Goal: Feedback & Contribution: Contribute content

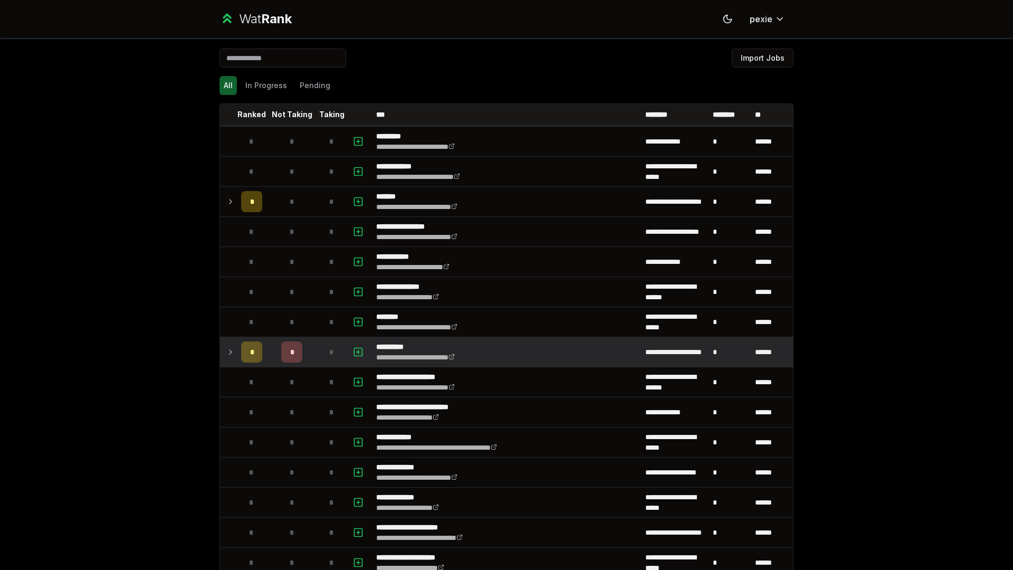
click at [282, 354] on div "*" at bounding box center [291, 351] width 21 height 21
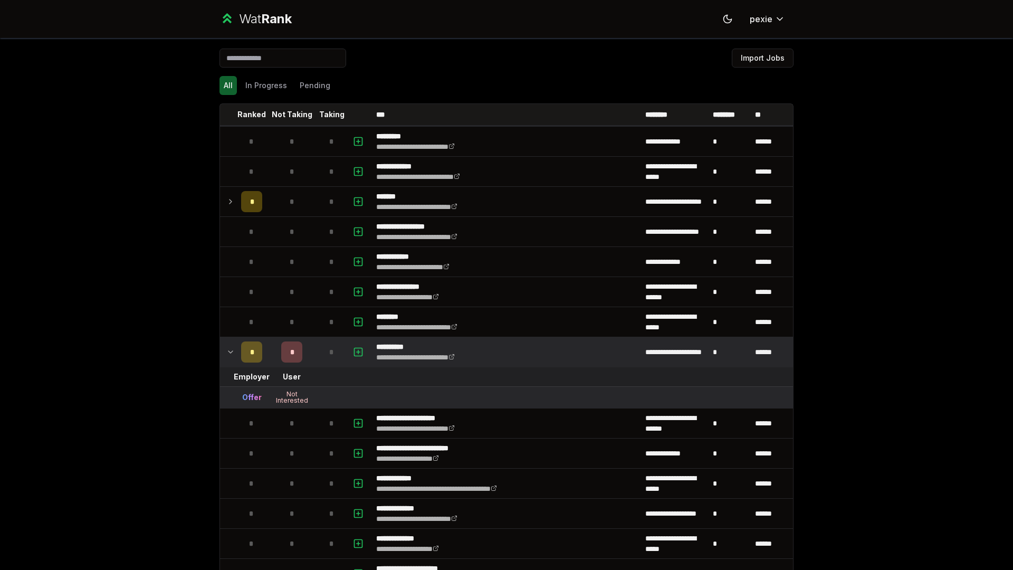
click at [294, 349] on div "*" at bounding box center [291, 351] width 21 height 21
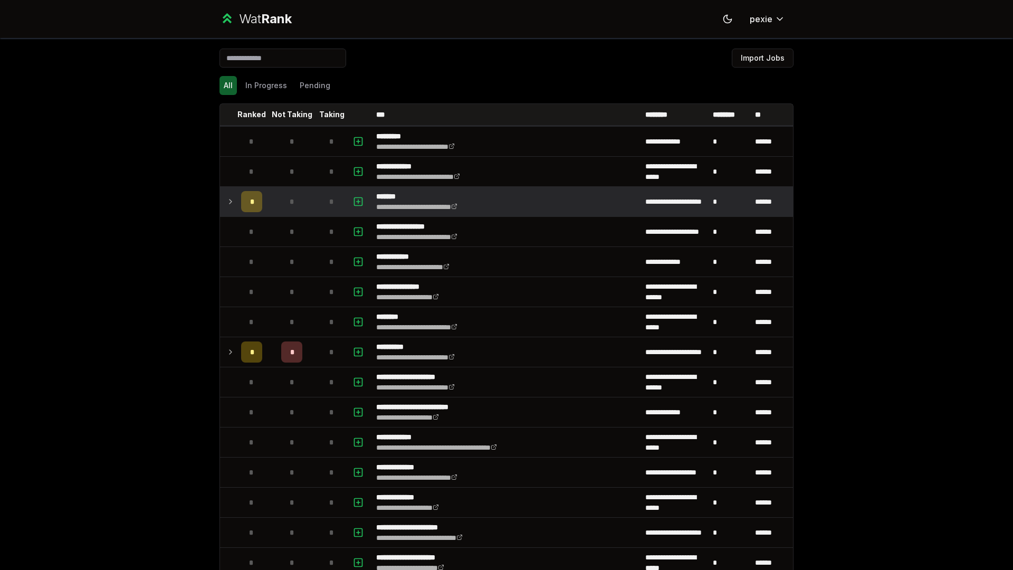
click at [273, 198] on td "*" at bounding box center [291, 202] width 51 height 30
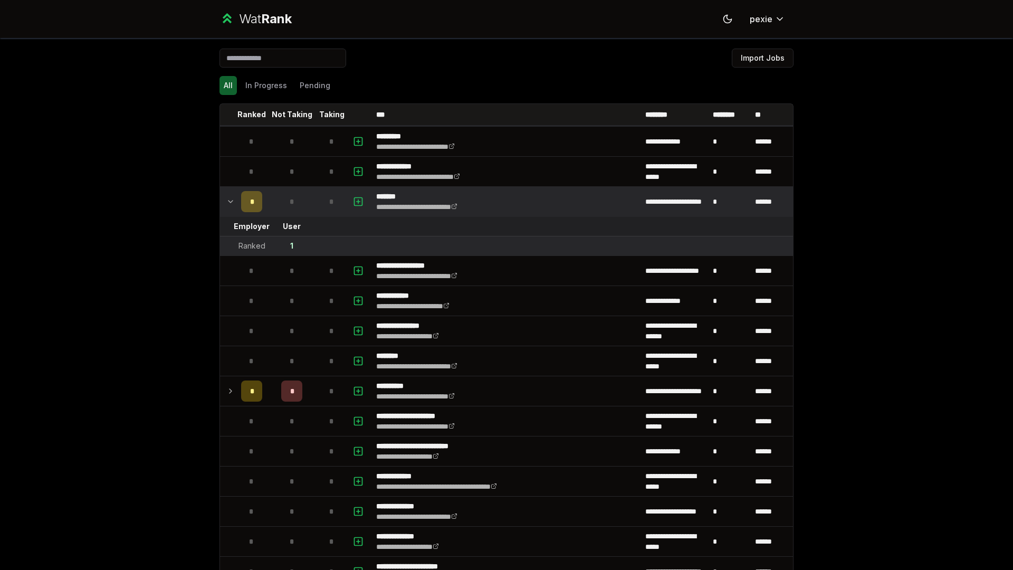
click at [281, 205] on div "*" at bounding box center [291, 201] width 21 height 21
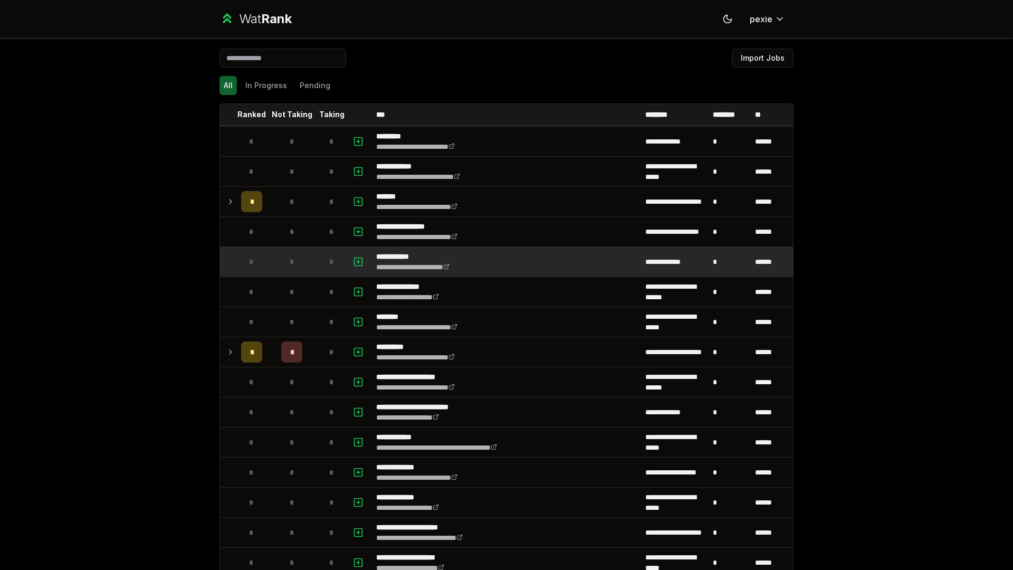
click at [283, 257] on div "*" at bounding box center [291, 261] width 21 height 21
click at [354, 260] on icon "button" at bounding box center [358, 261] width 11 height 13
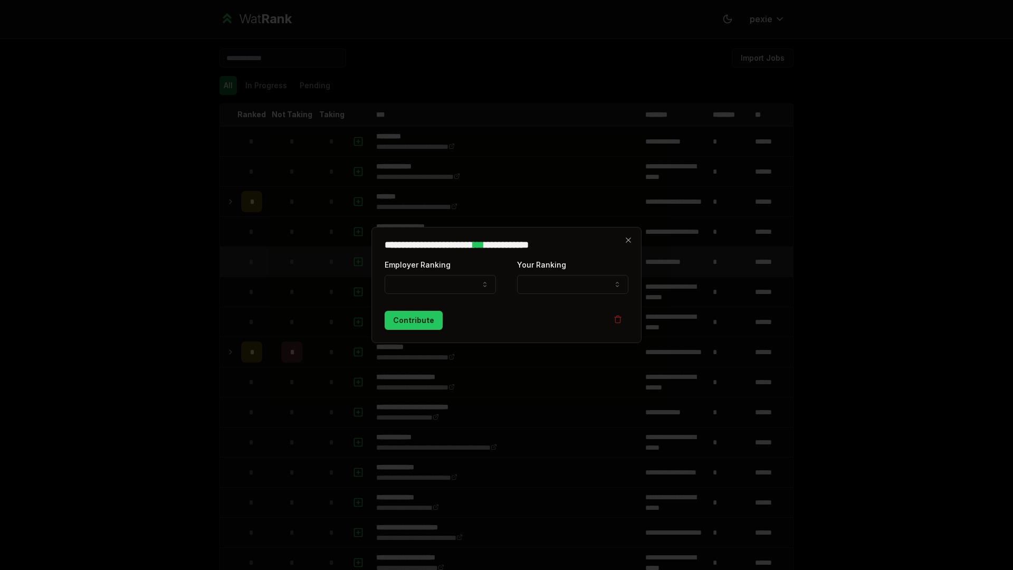
select select
click at [447, 280] on button "Employer Ranking" at bounding box center [439, 284] width 111 height 19
select select "*****"
drag, startPoint x: 583, startPoint y: 270, endPoint x: 572, endPoint y: 281, distance: 15.7
click at [582, 271] on div "**********" at bounding box center [572, 276] width 111 height 36
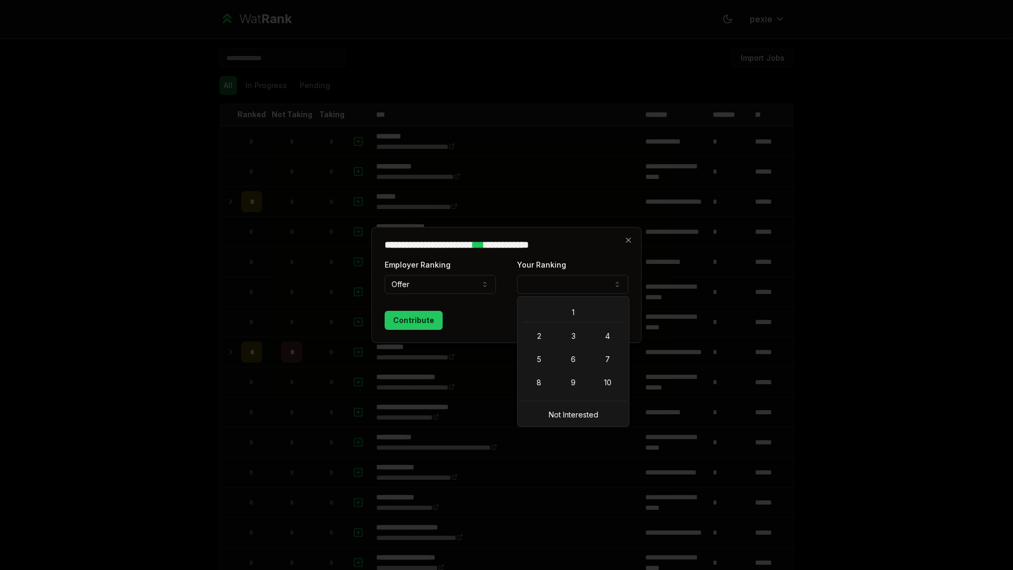
click at [572, 281] on button "Your Ranking" at bounding box center [572, 284] width 111 height 19
select select "**********"
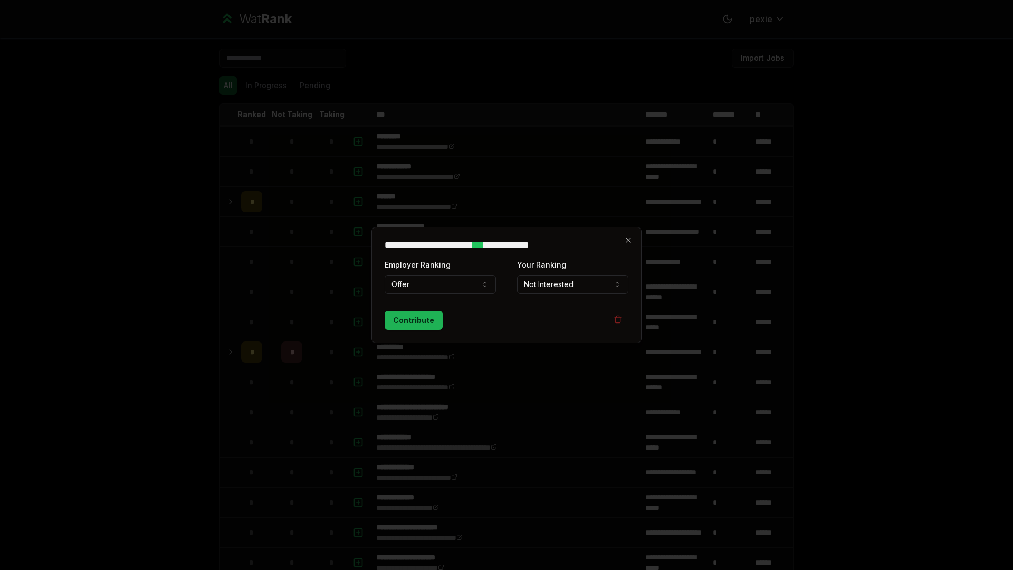
click at [407, 321] on button "Contribute" at bounding box center [413, 320] width 58 height 19
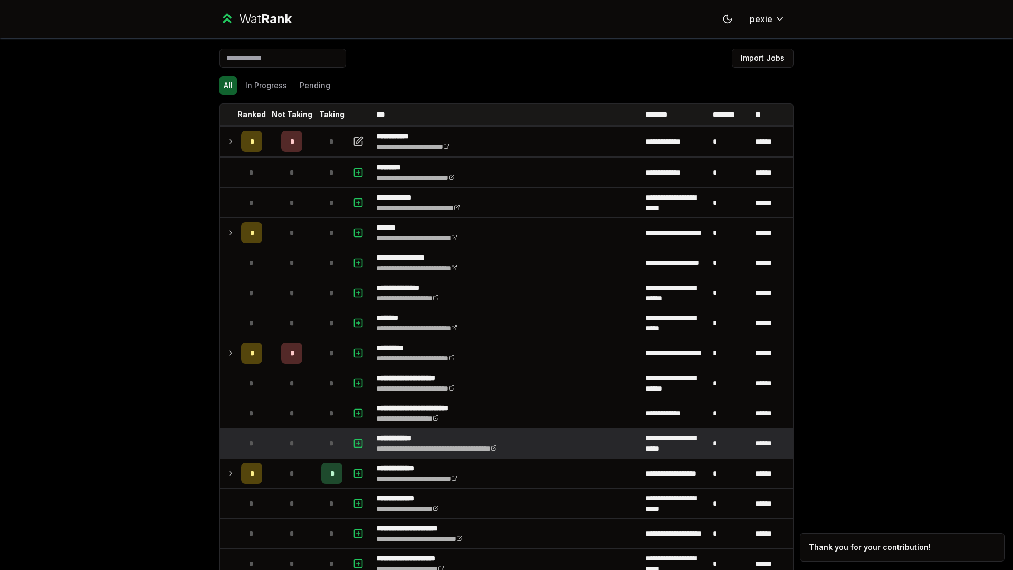
scroll to position [5, 0]
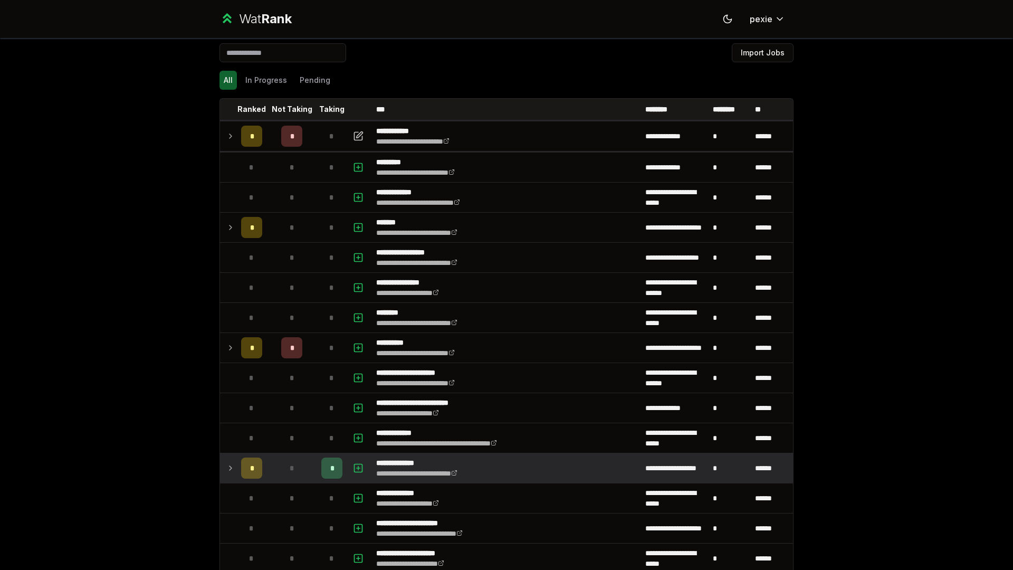
click at [338, 467] on td "*" at bounding box center [332, 468] width 30 height 30
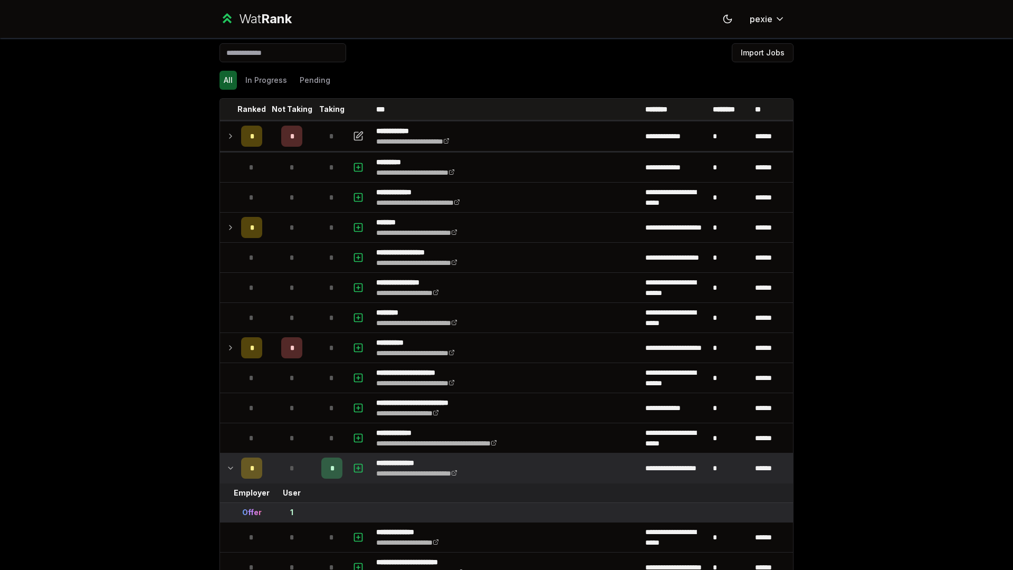
click at [319, 456] on td "*" at bounding box center [332, 468] width 30 height 30
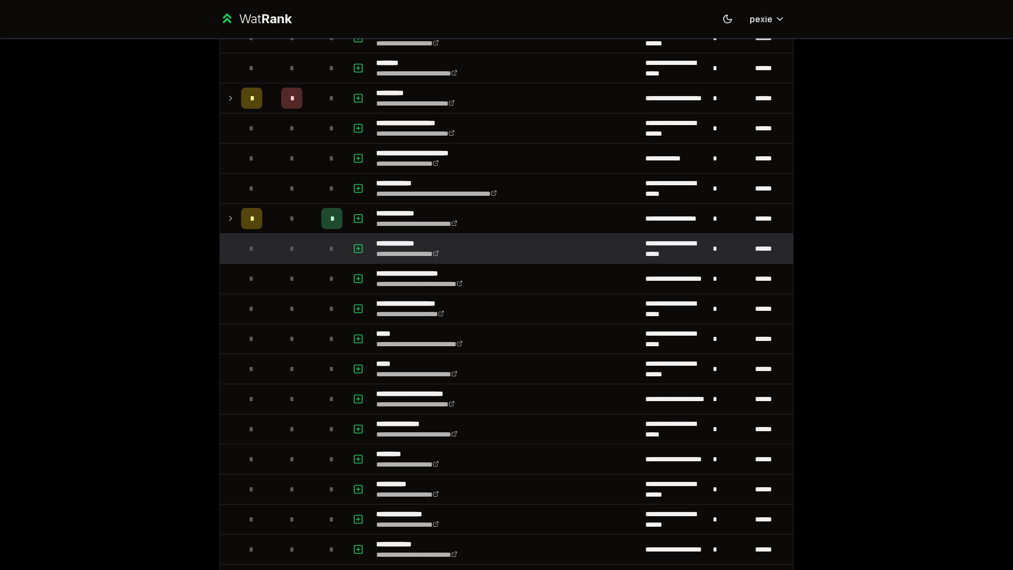
scroll to position [281, 0]
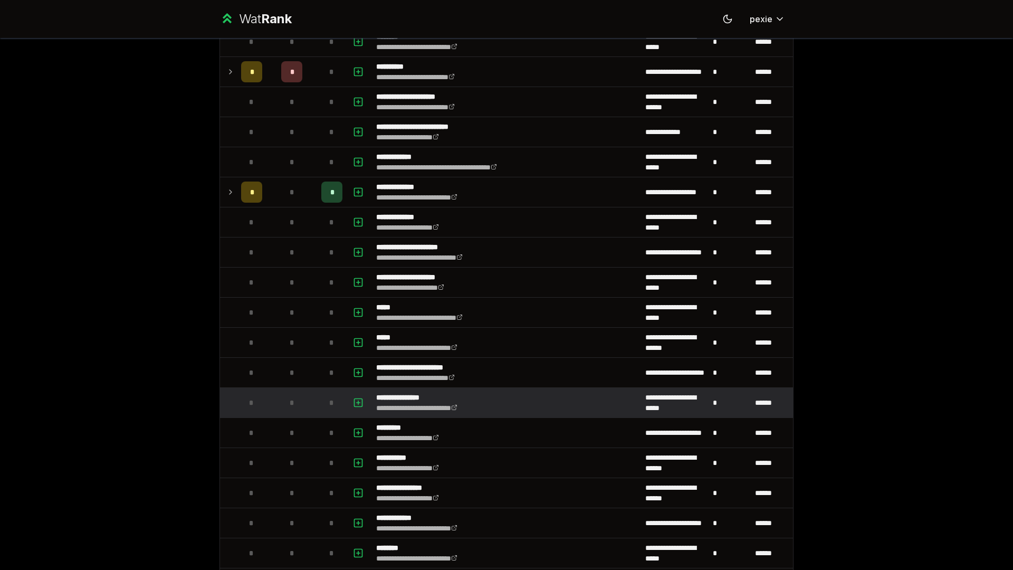
click at [329, 403] on span "*" at bounding box center [331, 402] width 5 height 11
click at [354, 401] on rect "button" at bounding box center [358, 402] width 8 height 8
select select
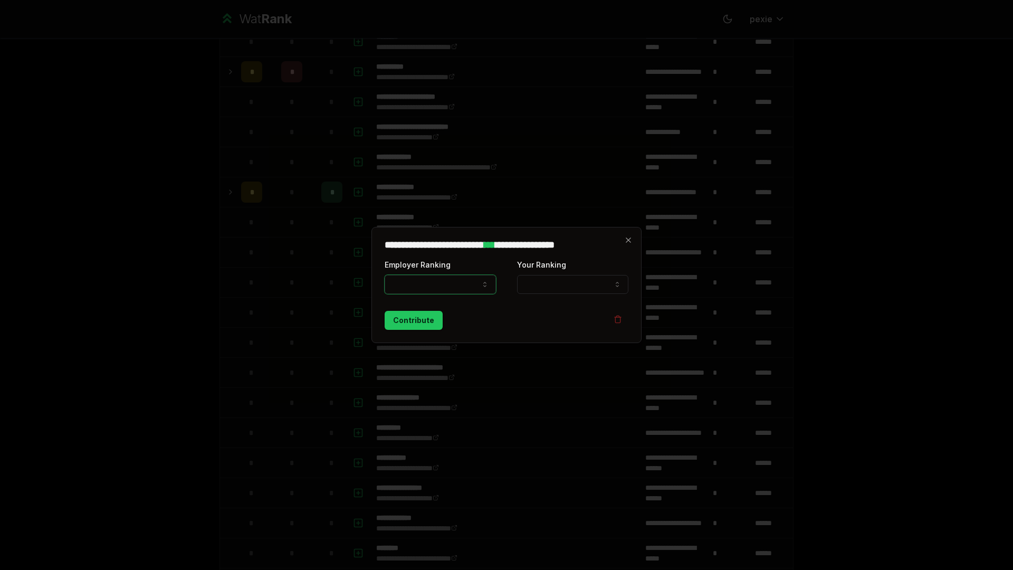
click at [429, 288] on button "Employer Ranking" at bounding box center [439, 284] width 111 height 19
select select "*****"
click at [558, 286] on button "Your Ranking" at bounding box center [572, 284] width 111 height 19
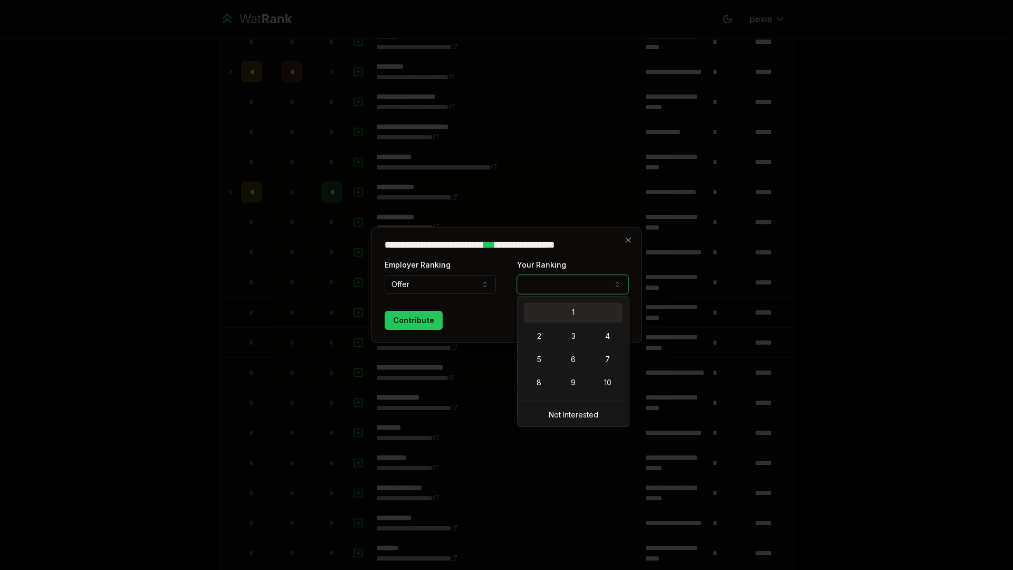
select select "*"
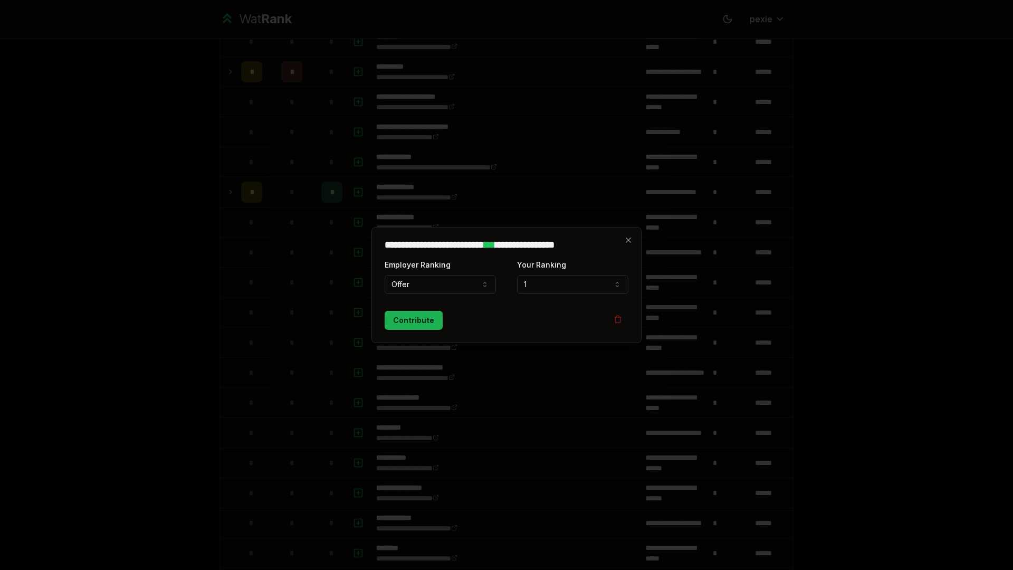
click at [409, 322] on button "Contribute" at bounding box center [413, 320] width 58 height 19
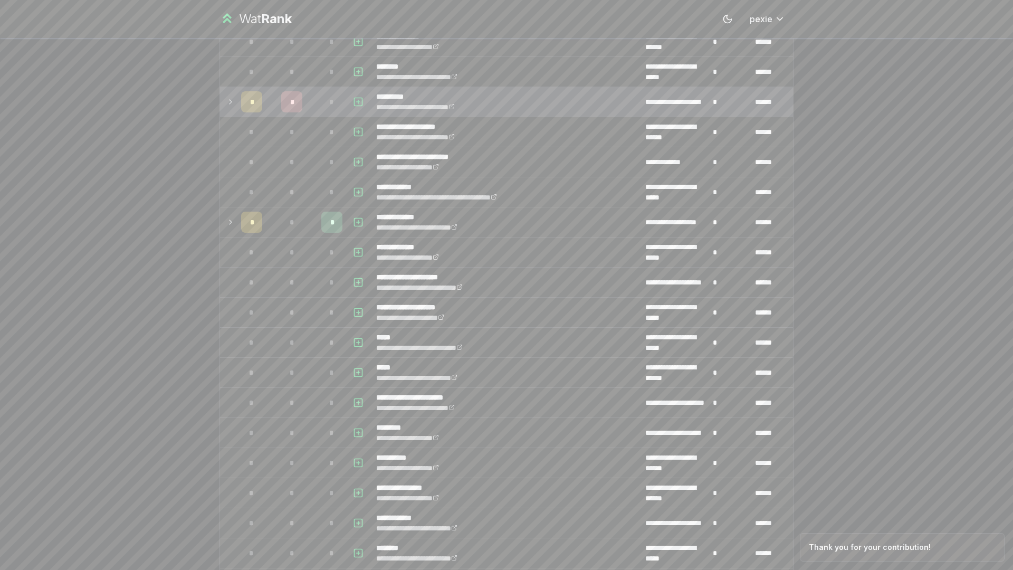
scroll to position [0, 0]
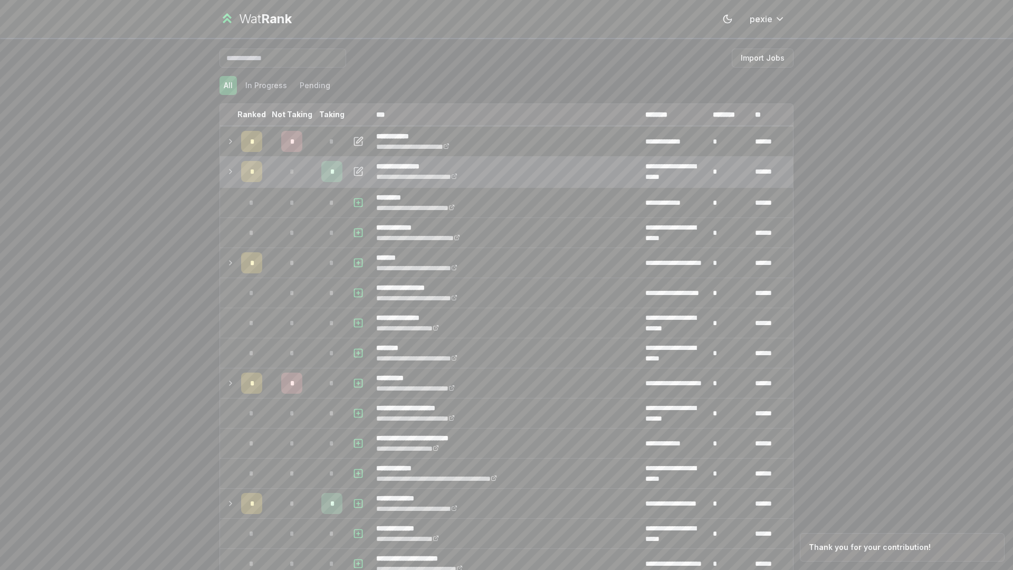
click at [281, 168] on div "*" at bounding box center [291, 171] width 21 height 21
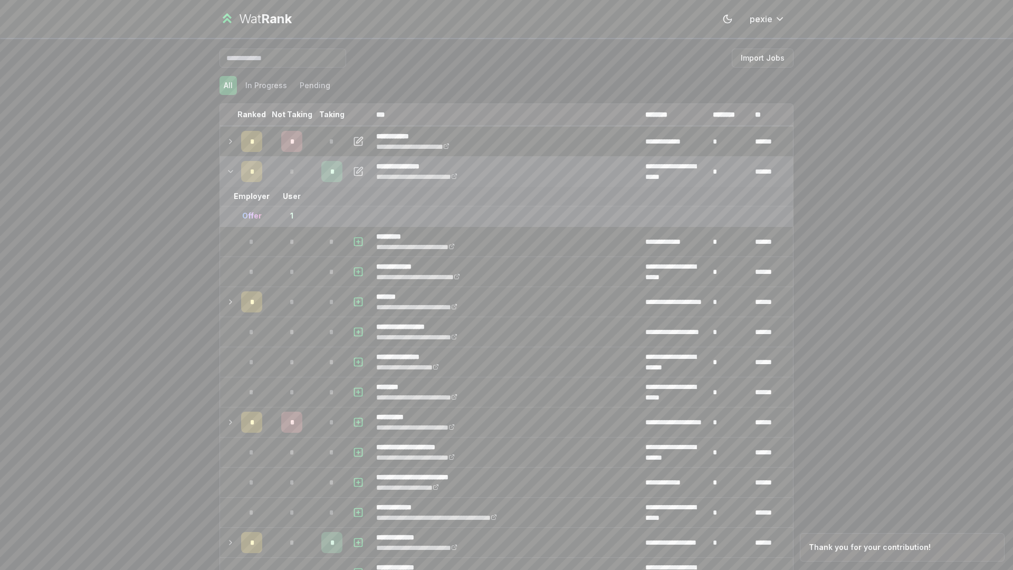
click at [290, 172] on div "*" at bounding box center [291, 171] width 21 height 21
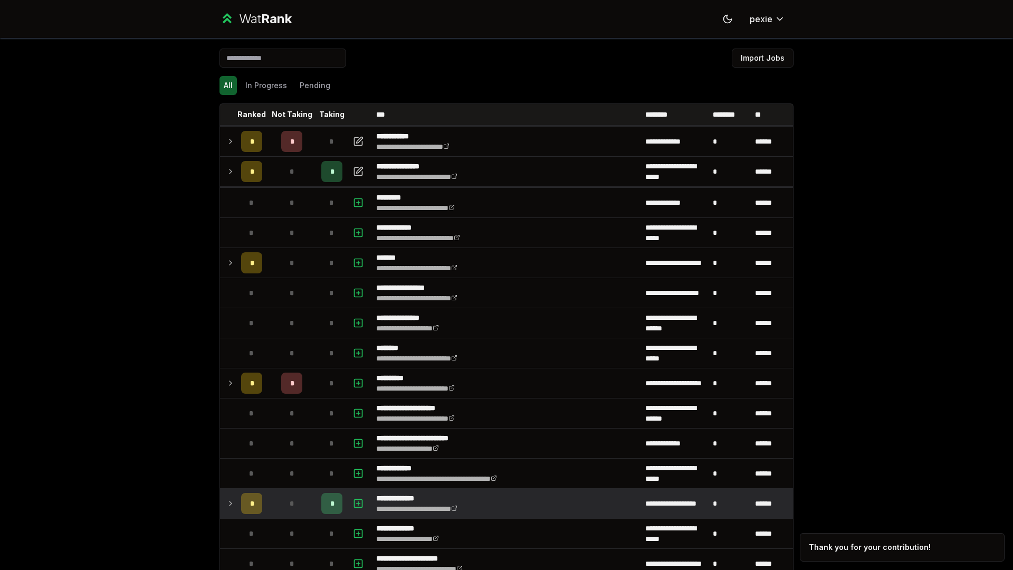
scroll to position [146, 0]
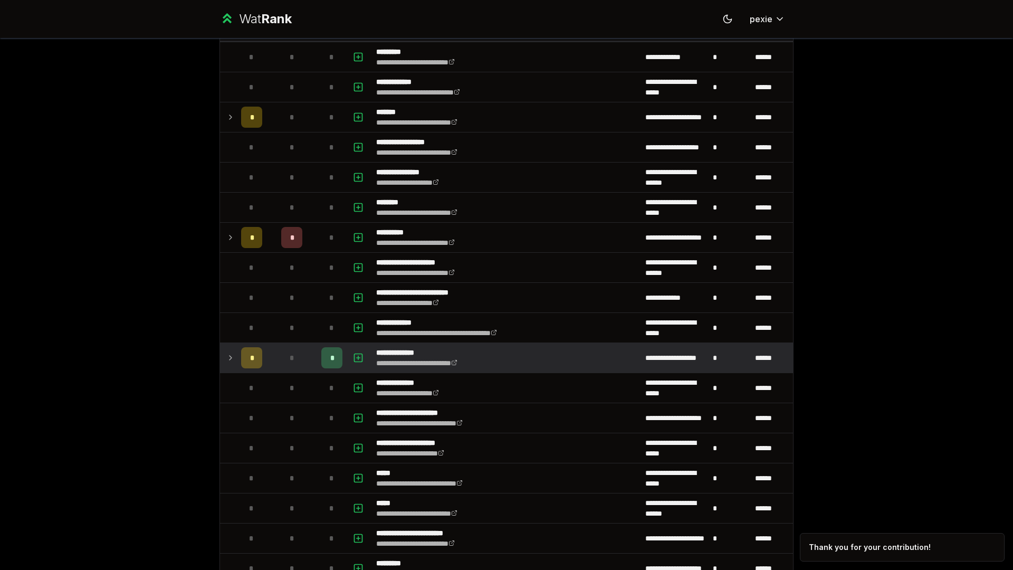
click at [282, 354] on div "*" at bounding box center [291, 357] width 21 height 21
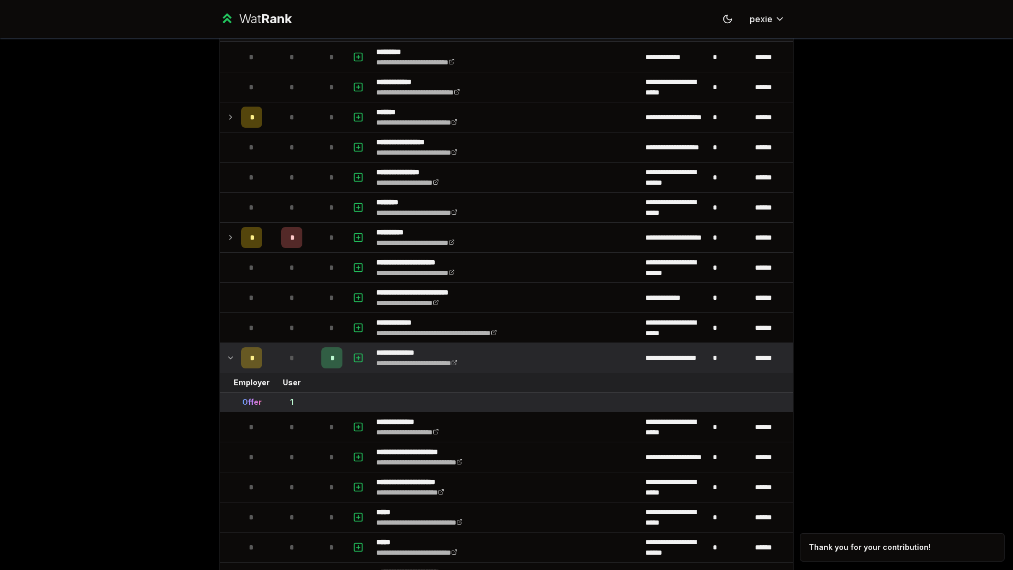
click at [282, 354] on div "*" at bounding box center [291, 357] width 21 height 21
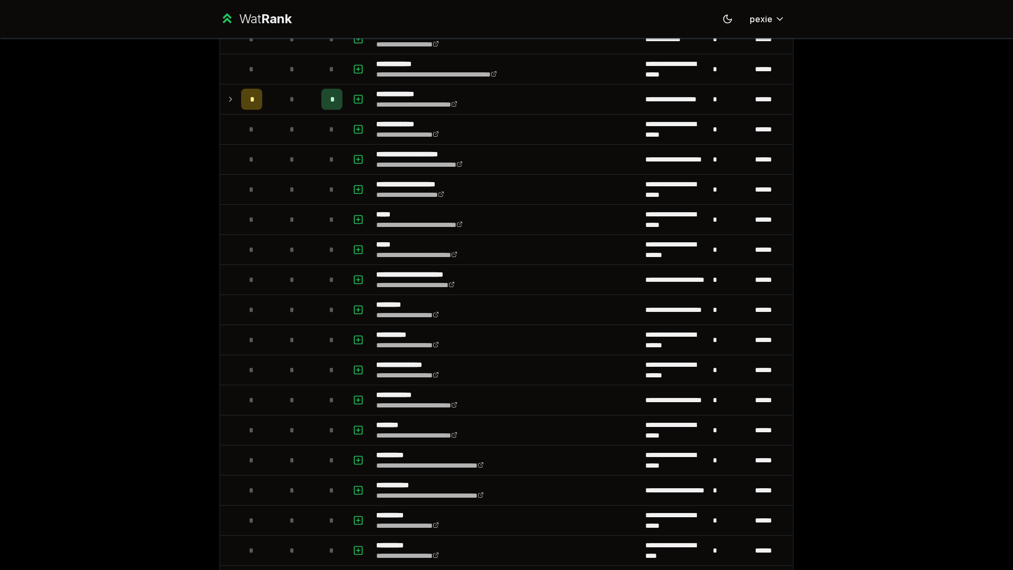
scroll to position [417, 0]
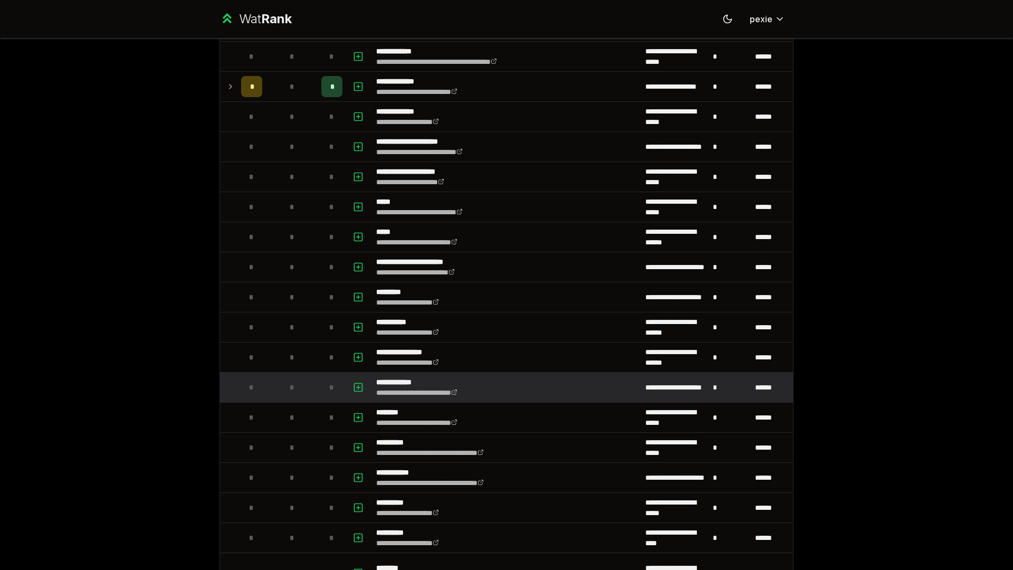
click at [283, 379] on div "*" at bounding box center [291, 387] width 21 height 21
click at [357, 388] on icon "button" at bounding box center [358, 387] width 11 height 13
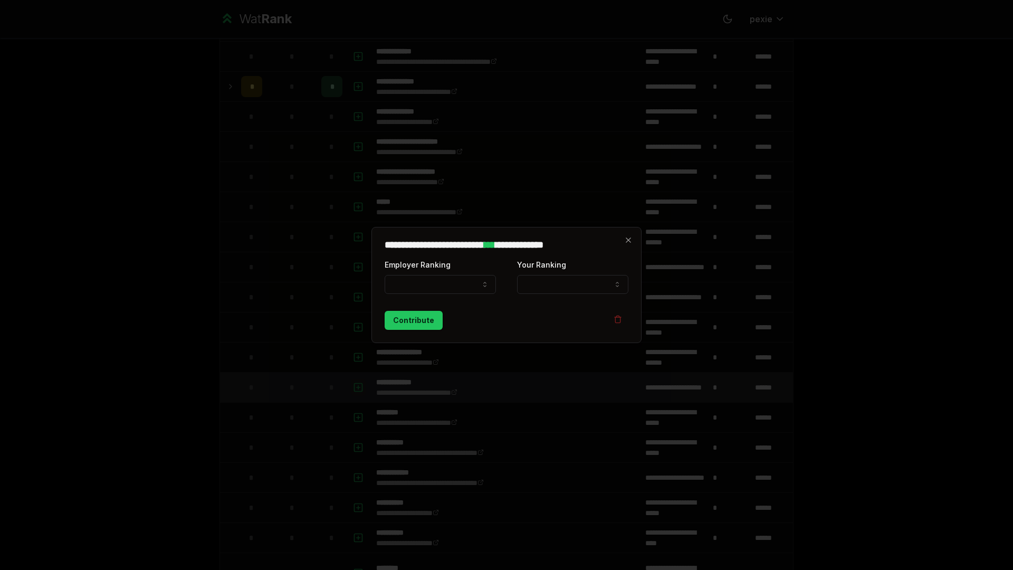
select select
click at [428, 275] on button "Employer Ranking" at bounding box center [439, 284] width 111 height 19
select select "******"
click at [546, 296] on form "**********" at bounding box center [506, 294] width 244 height 72
click at [552, 288] on button "Your Ranking" at bounding box center [572, 284] width 111 height 19
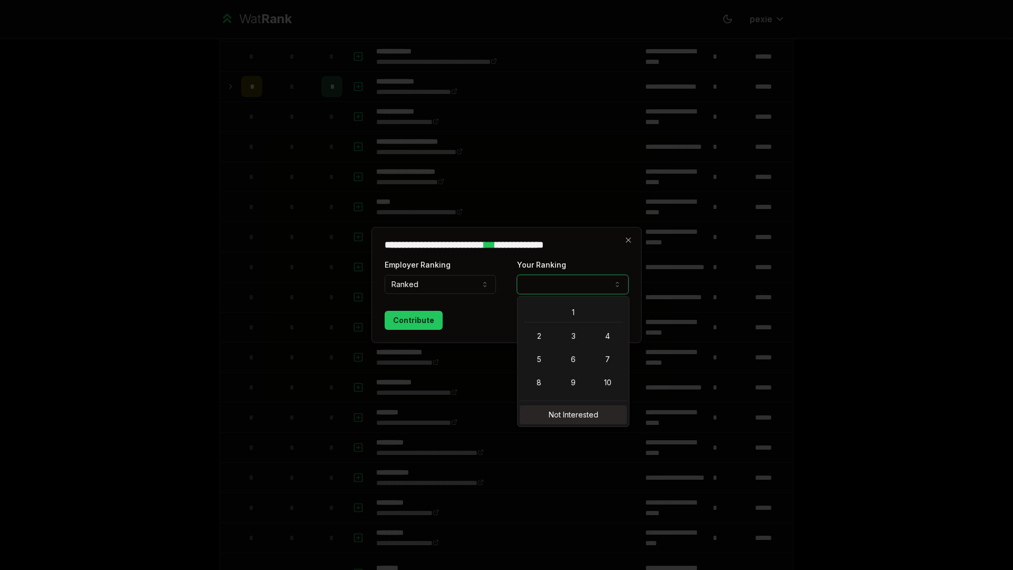
select select "**********"
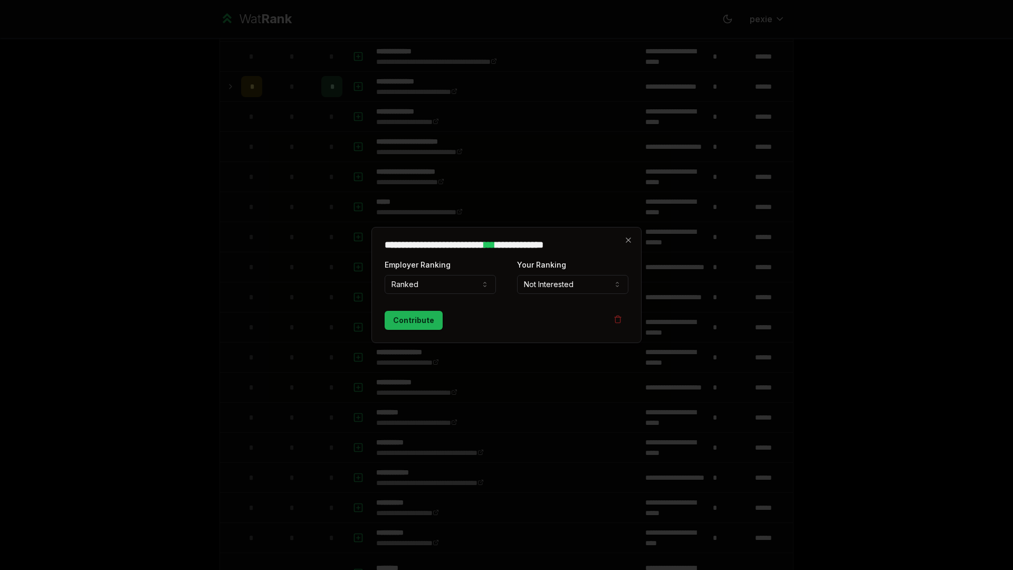
click at [418, 321] on button "Contribute" at bounding box center [413, 320] width 58 height 19
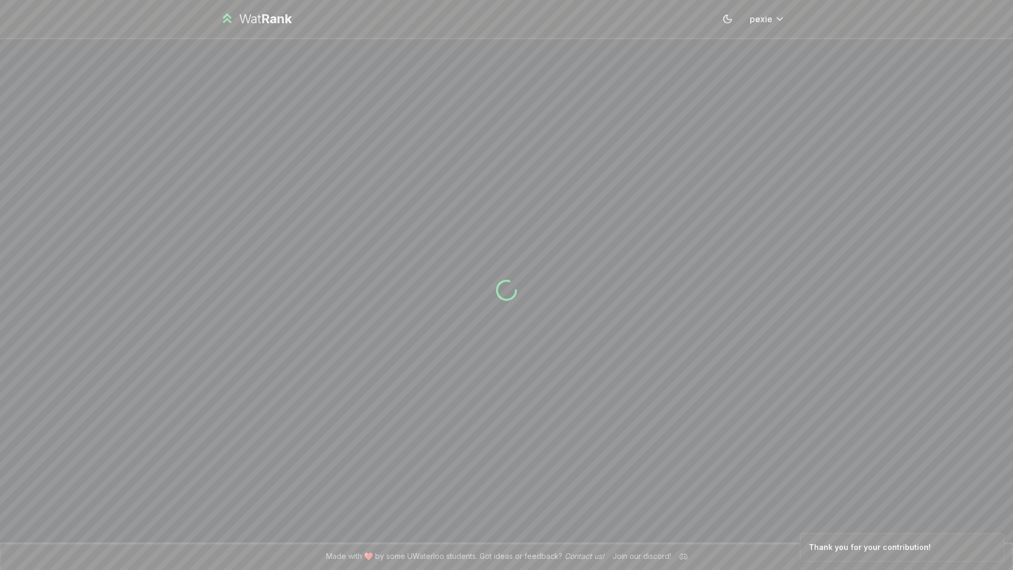
scroll to position [0, 0]
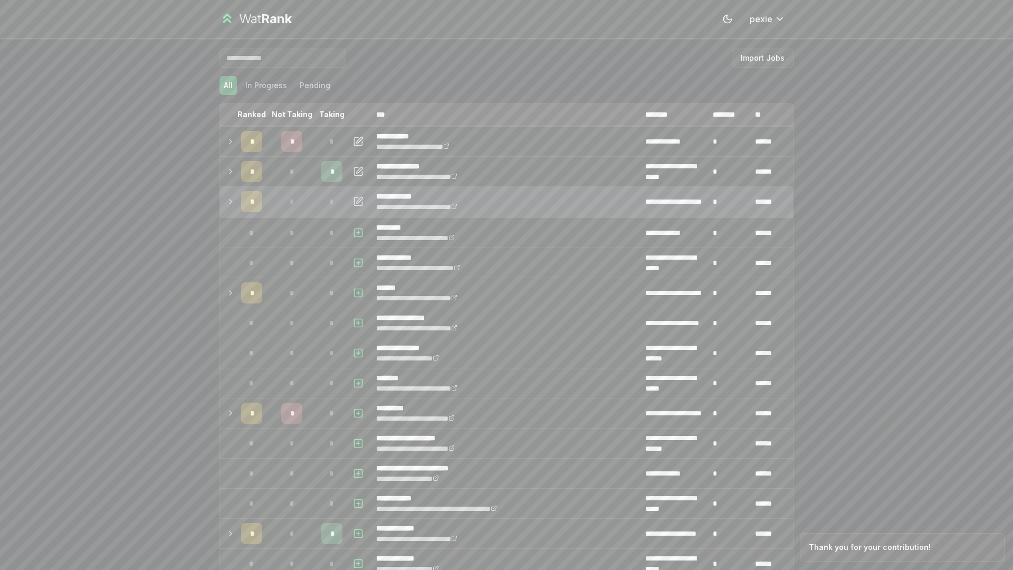
click at [237, 196] on td "*" at bounding box center [252, 202] width 30 height 30
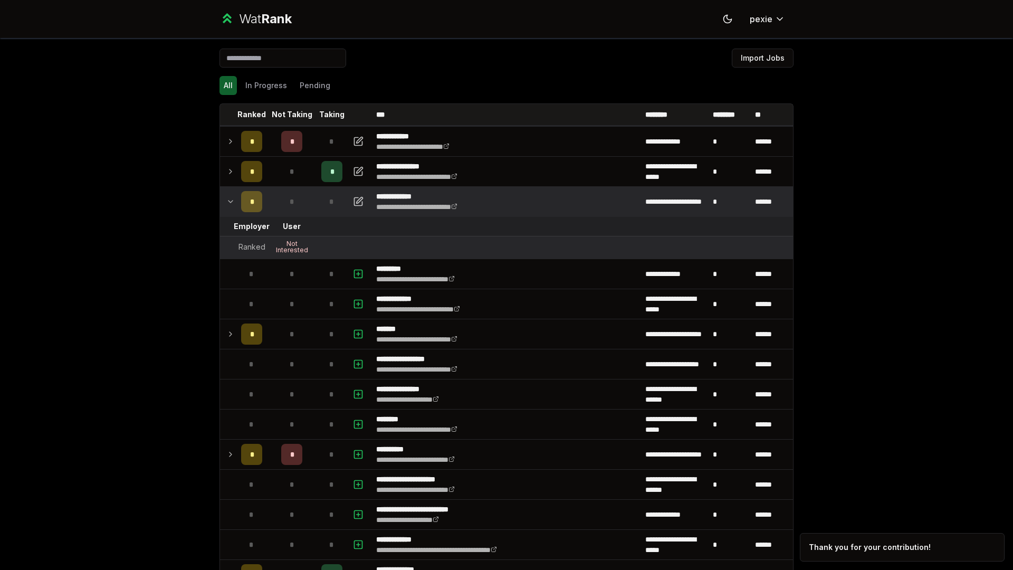
click at [228, 199] on icon at bounding box center [230, 201] width 8 height 13
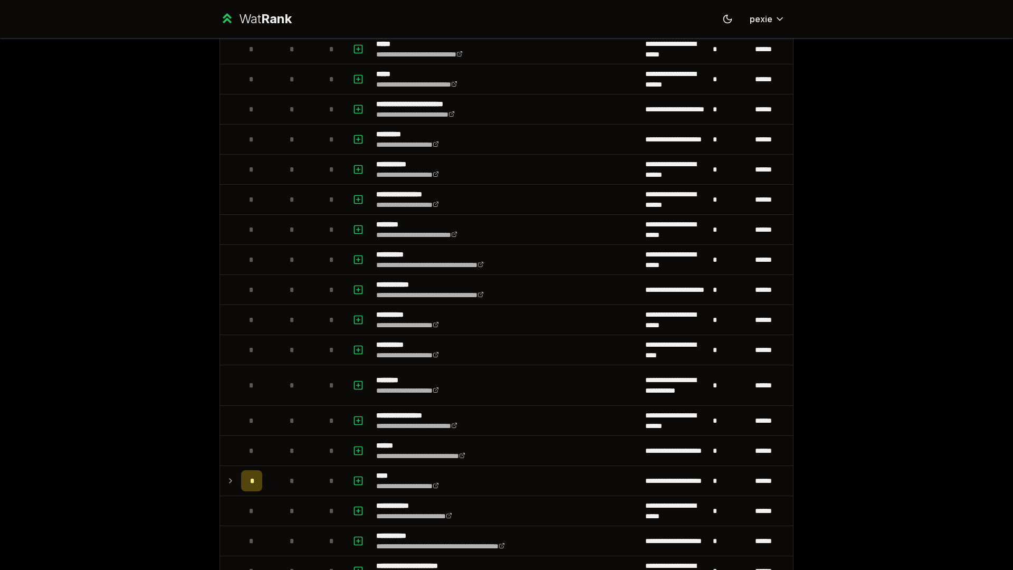
scroll to position [633, 0]
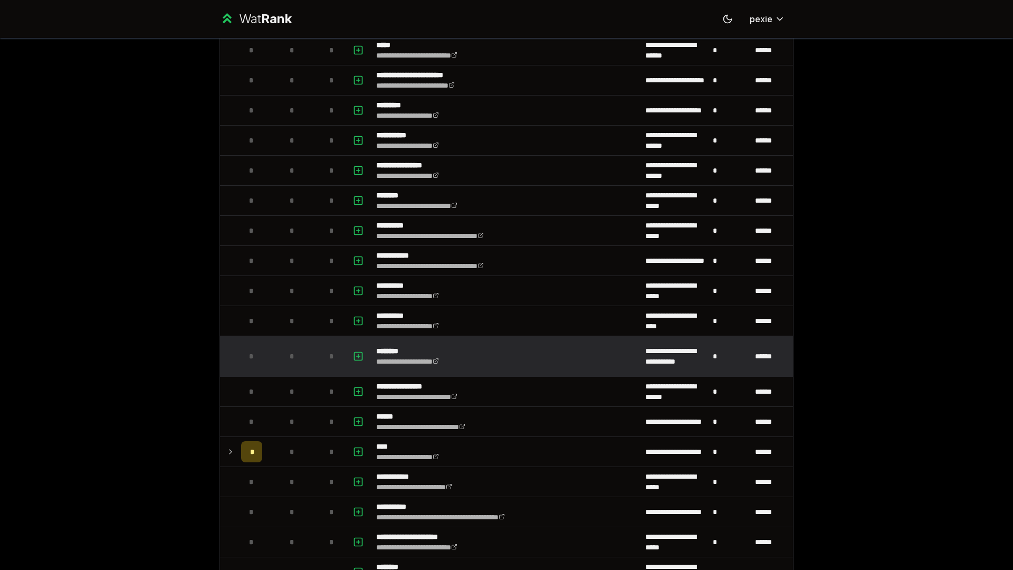
click at [275, 355] on td "*" at bounding box center [291, 356] width 51 height 40
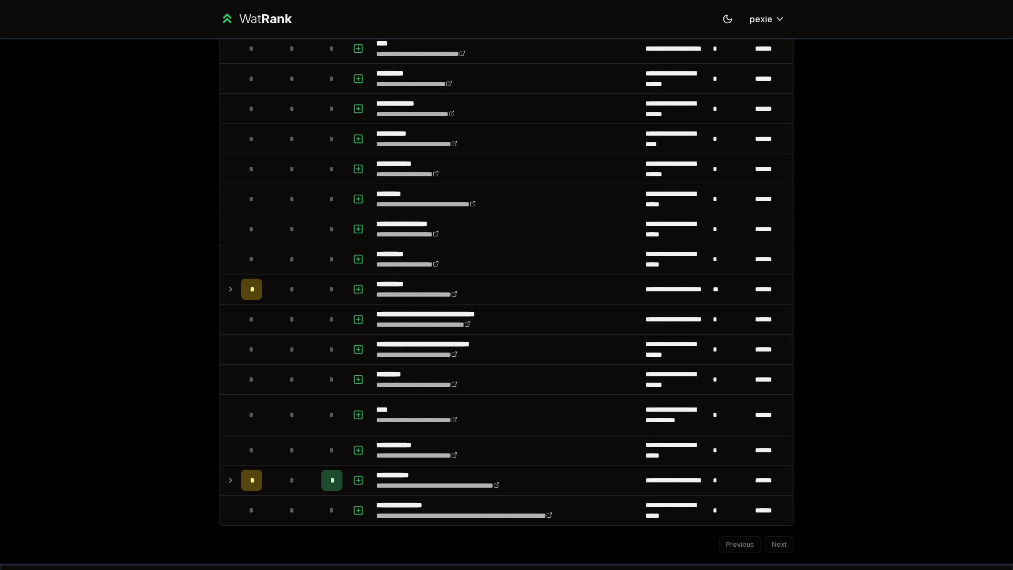
scroll to position [1302, 0]
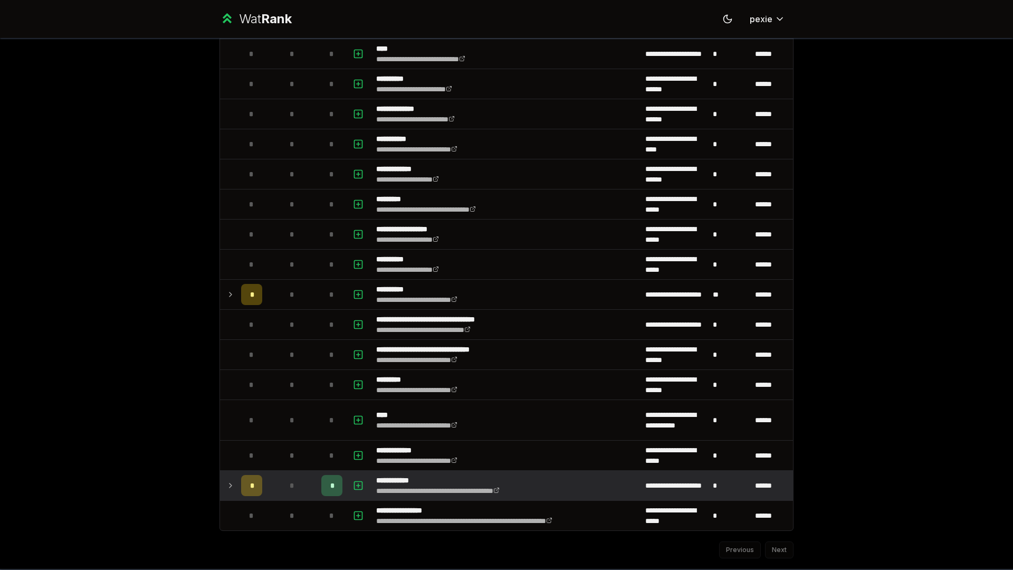
click at [312, 482] on td "*" at bounding box center [291, 485] width 51 height 30
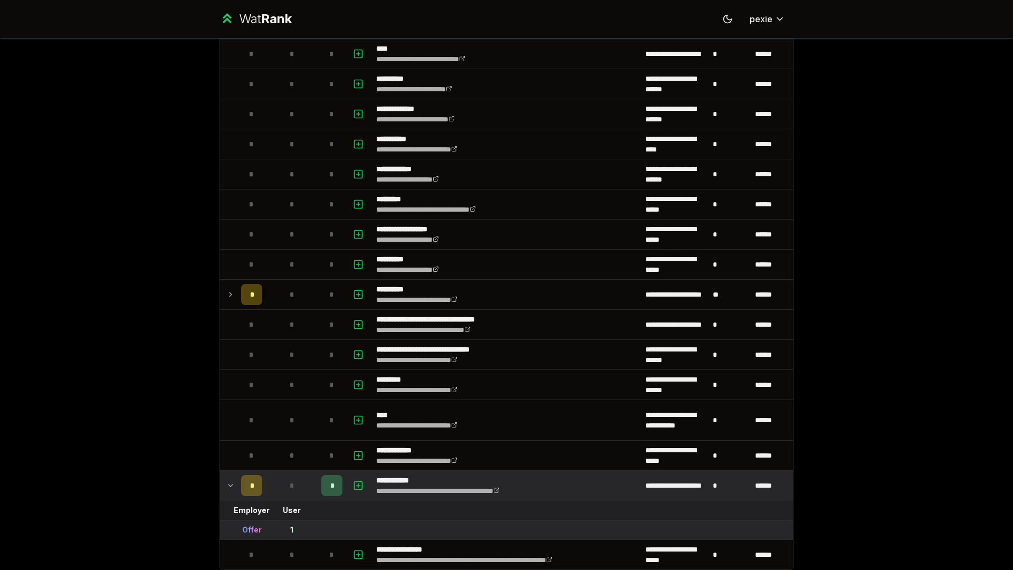
click at [312, 481] on td "*" at bounding box center [291, 485] width 51 height 30
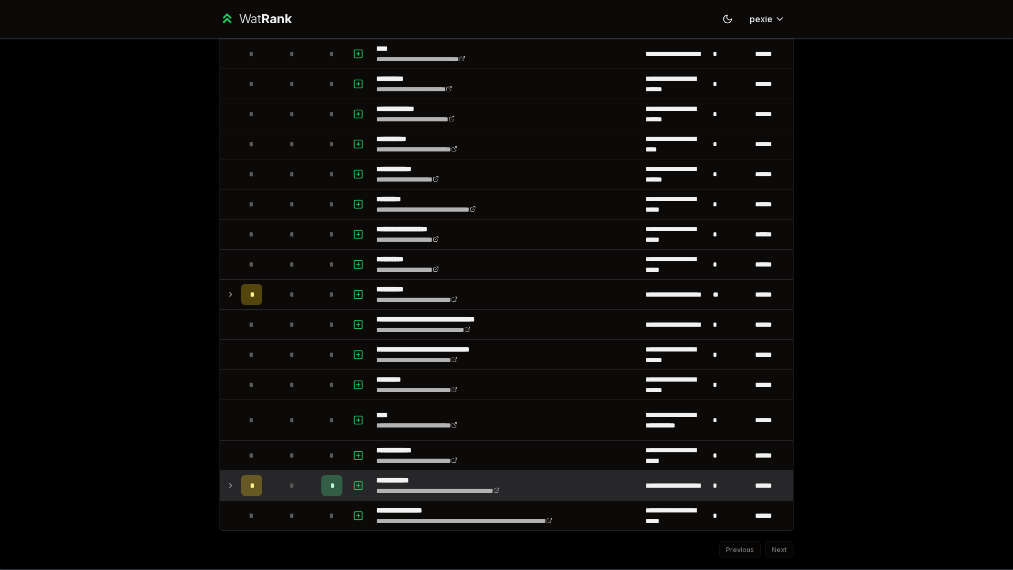
scroll to position [1291, 0]
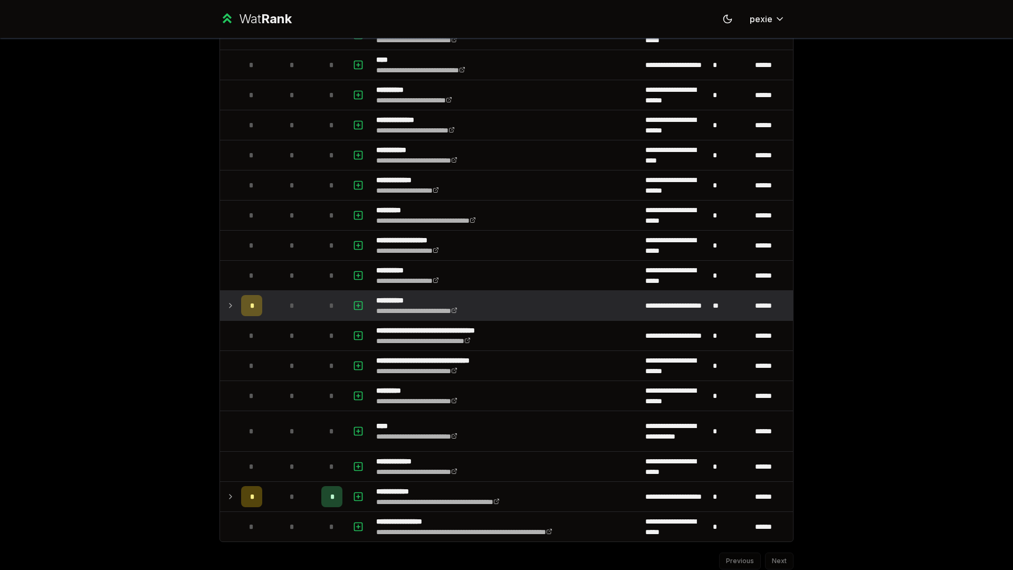
click at [281, 308] on div "*" at bounding box center [291, 305] width 21 height 21
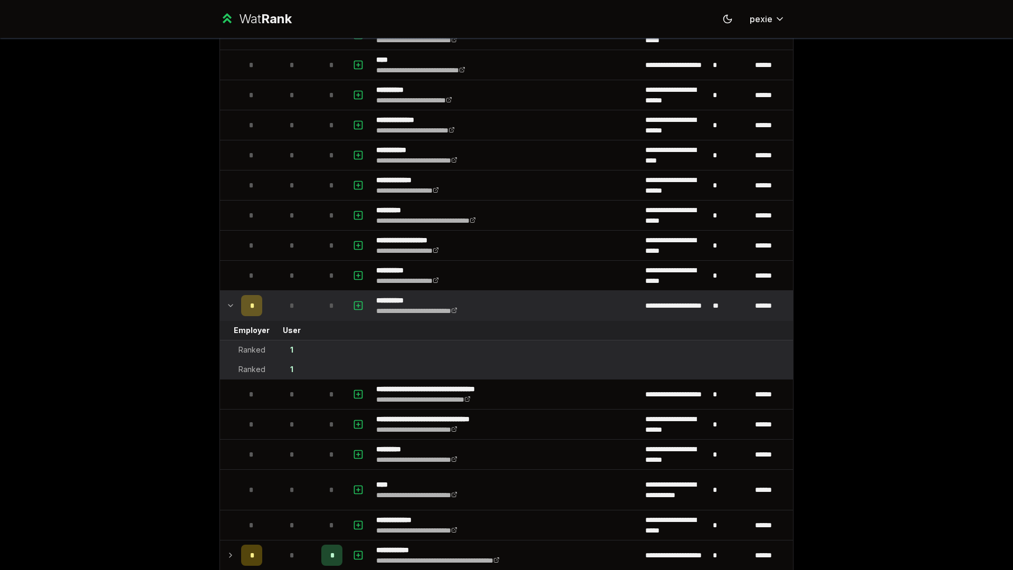
click at [293, 306] on div "*" at bounding box center [291, 305] width 21 height 21
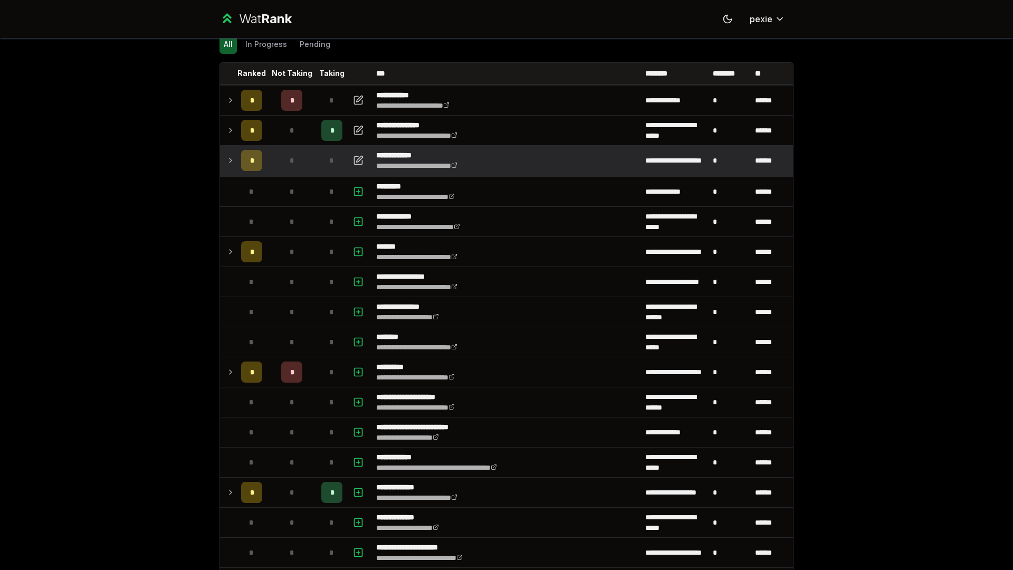
scroll to position [0, 0]
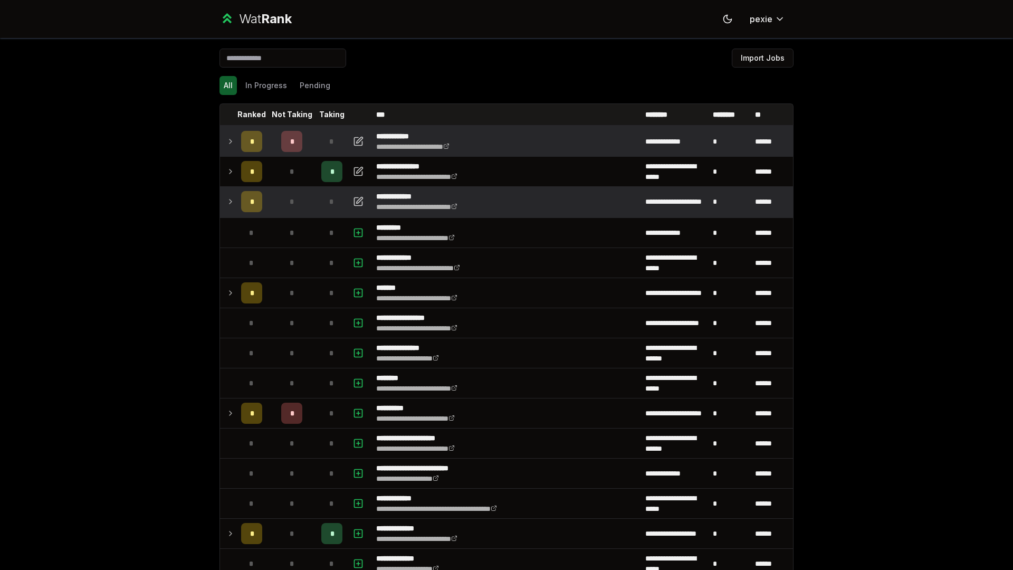
click at [282, 144] on div "*" at bounding box center [291, 141] width 21 height 21
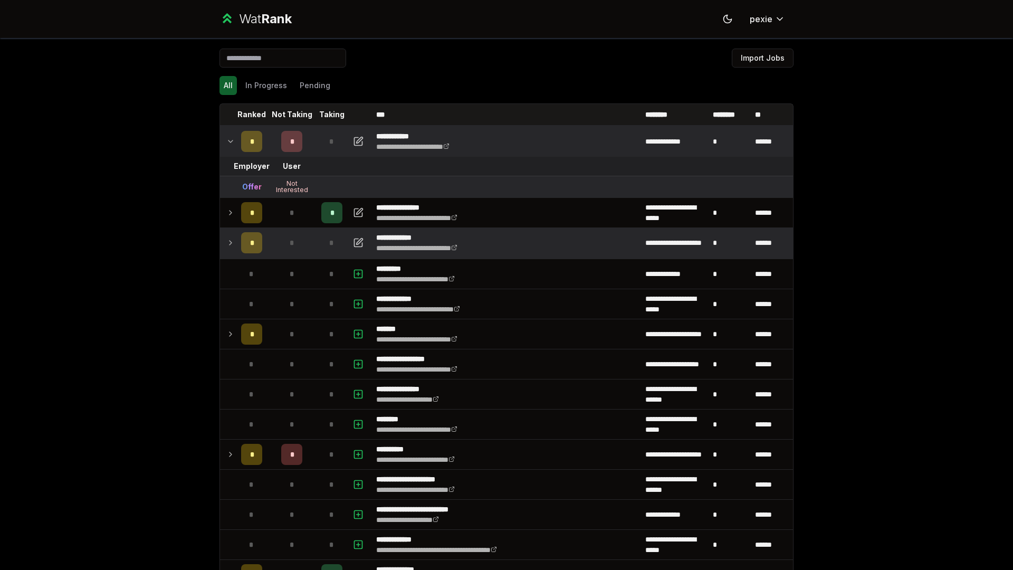
click at [282, 144] on div "*" at bounding box center [291, 141] width 21 height 21
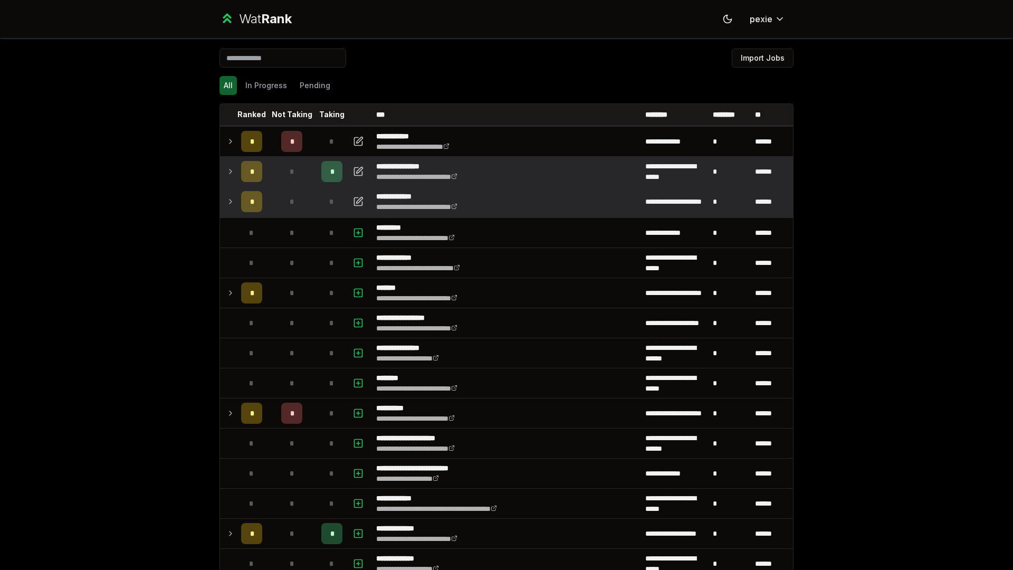
click at [287, 183] on td "*" at bounding box center [291, 172] width 51 height 30
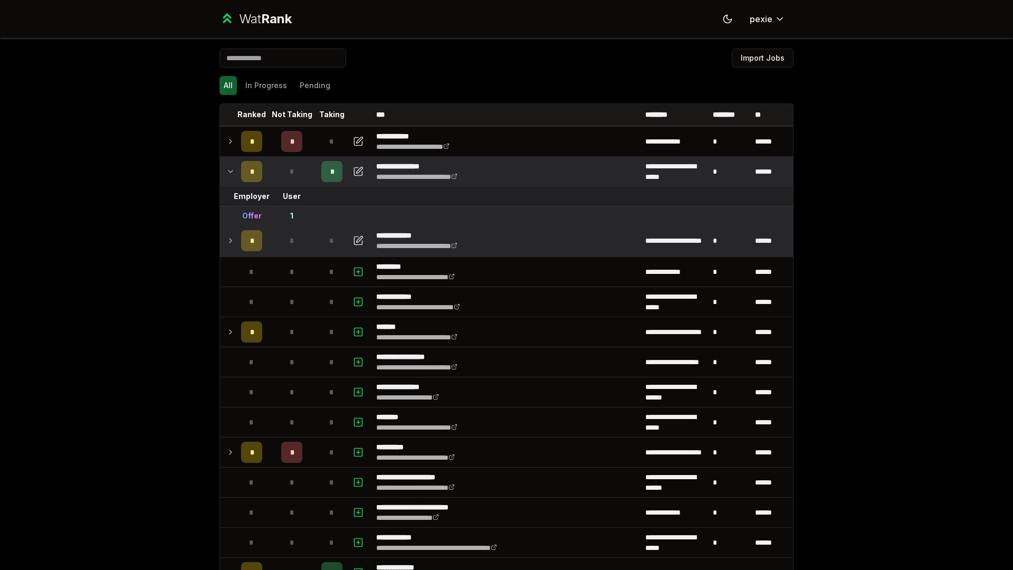
click at [292, 175] on div "*" at bounding box center [291, 171] width 21 height 21
